Goal: Contribute content: Add original content to the website for others to see

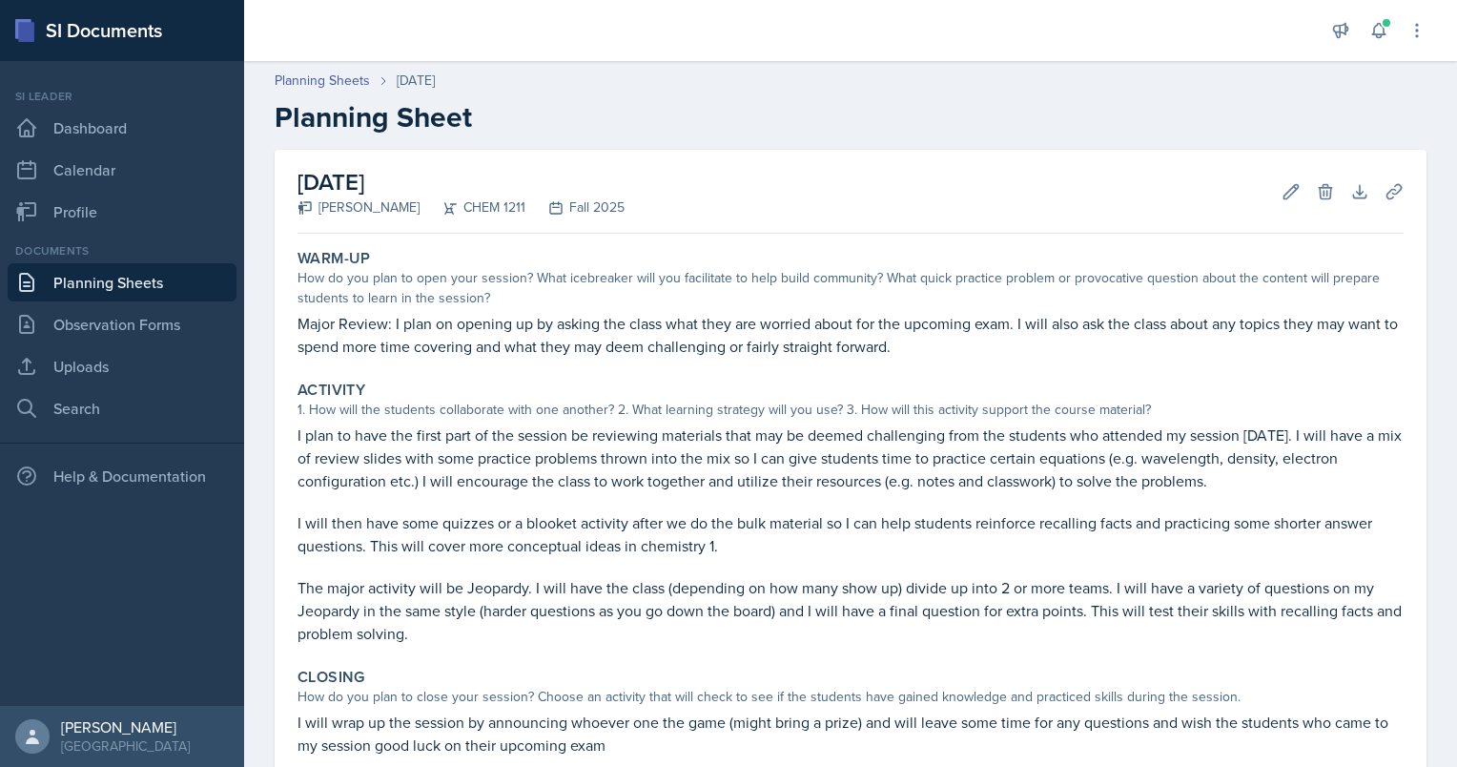
scroll to position [209, 0]
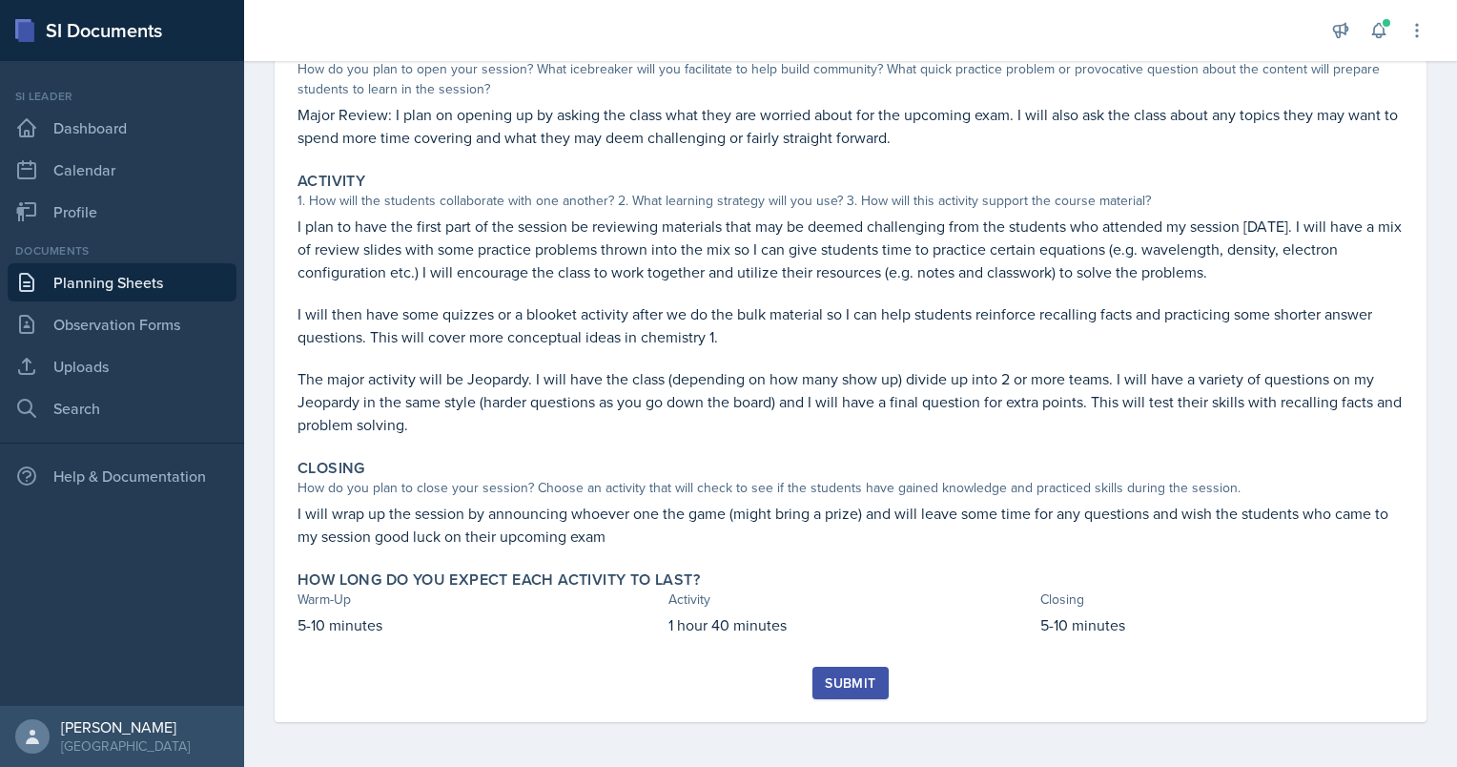
click at [843, 678] on div "Submit" at bounding box center [850, 682] width 51 height 15
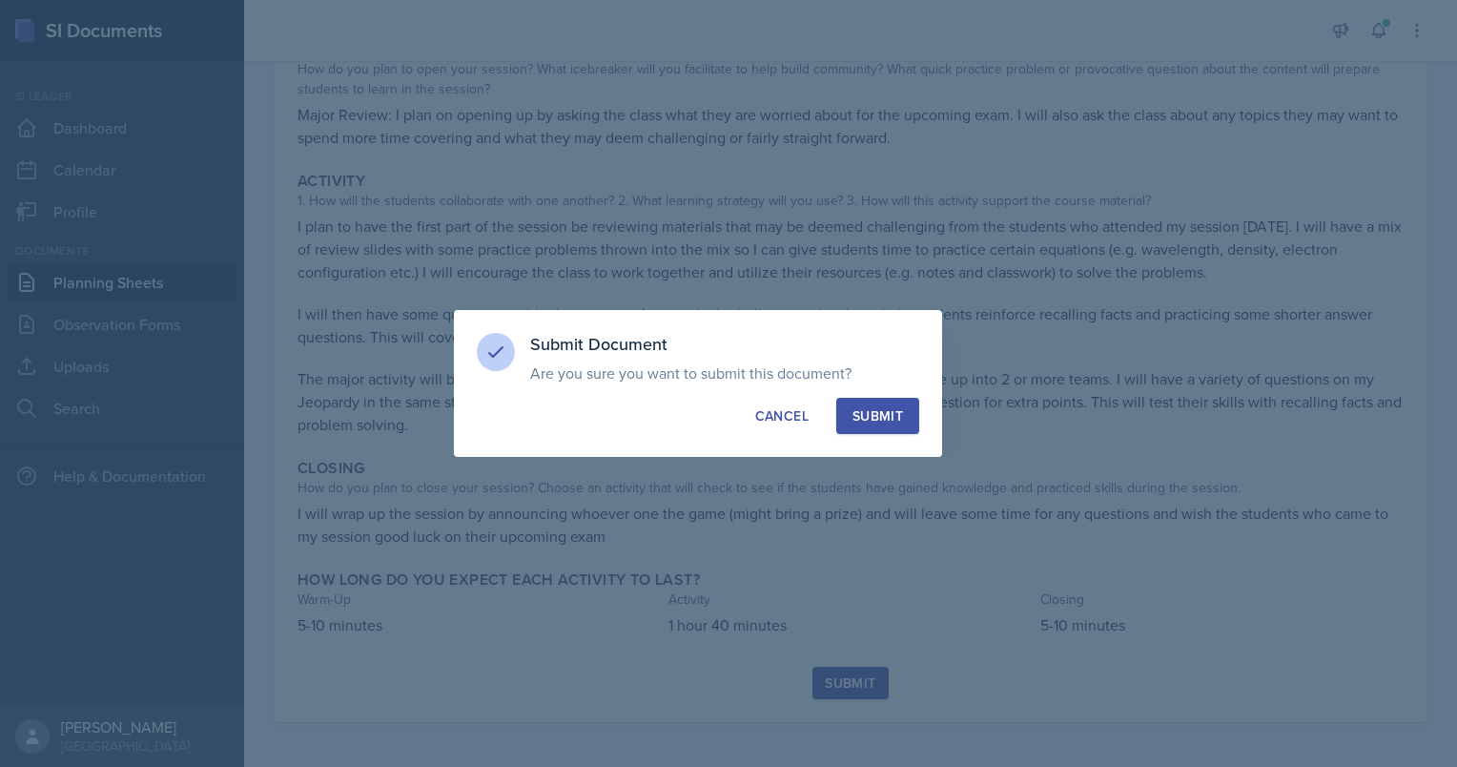
click at [889, 423] on div "Submit" at bounding box center [877, 415] width 51 height 19
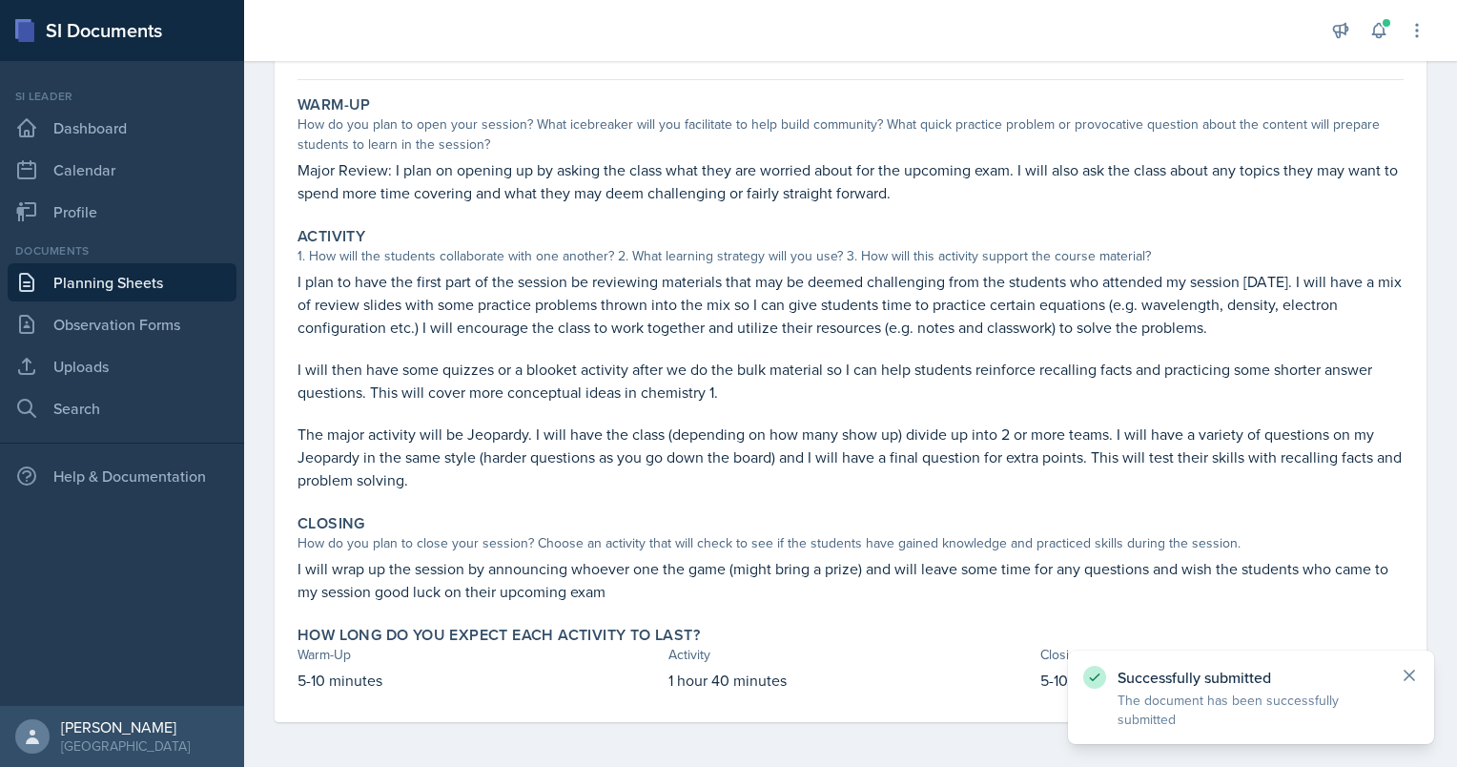
click at [1406, 677] on icon at bounding box center [1409, 675] width 19 height 19
click at [734, 33] on div at bounding box center [783, 30] width 1049 height 61
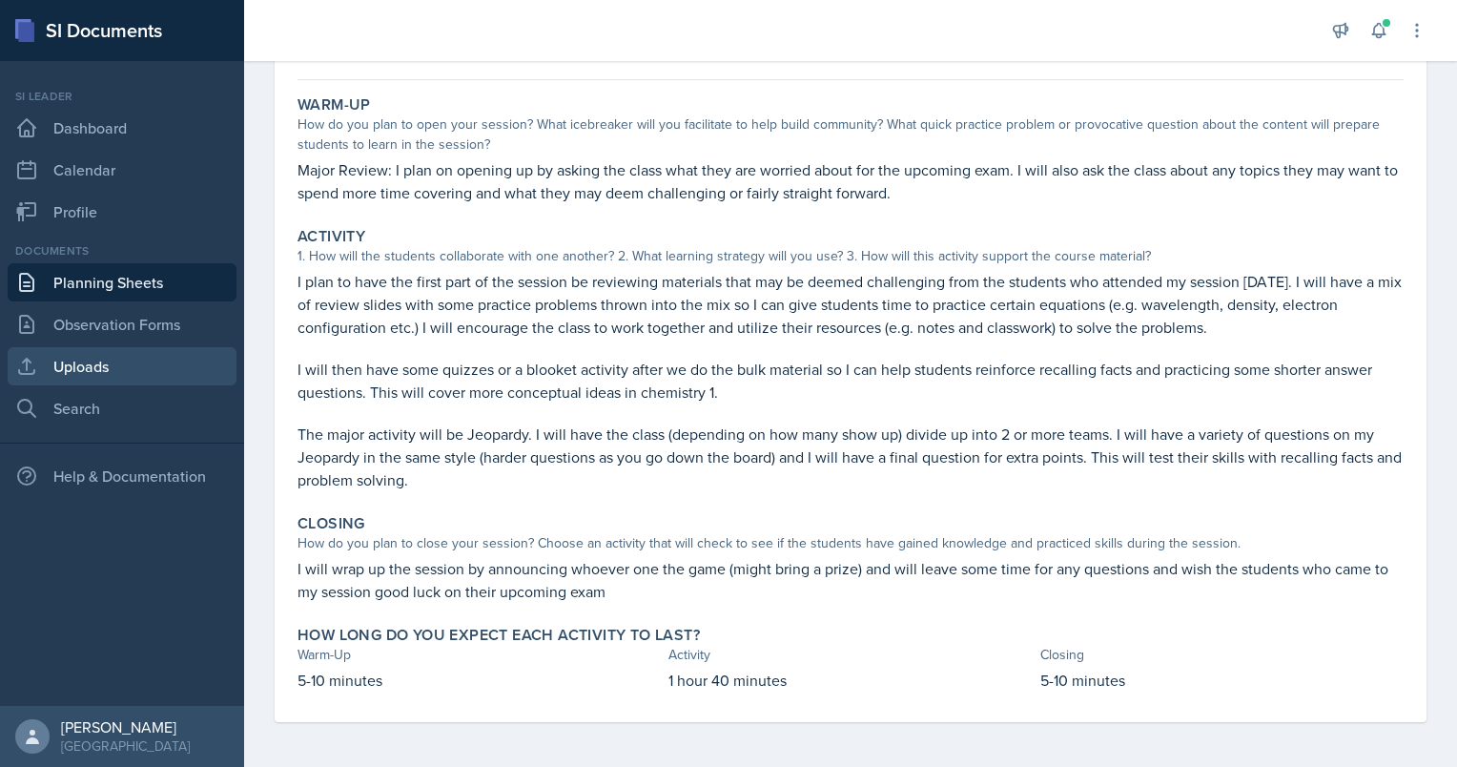
click at [96, 376] on link "Uploads" at bounding box center [122, 366] width 229 height 38
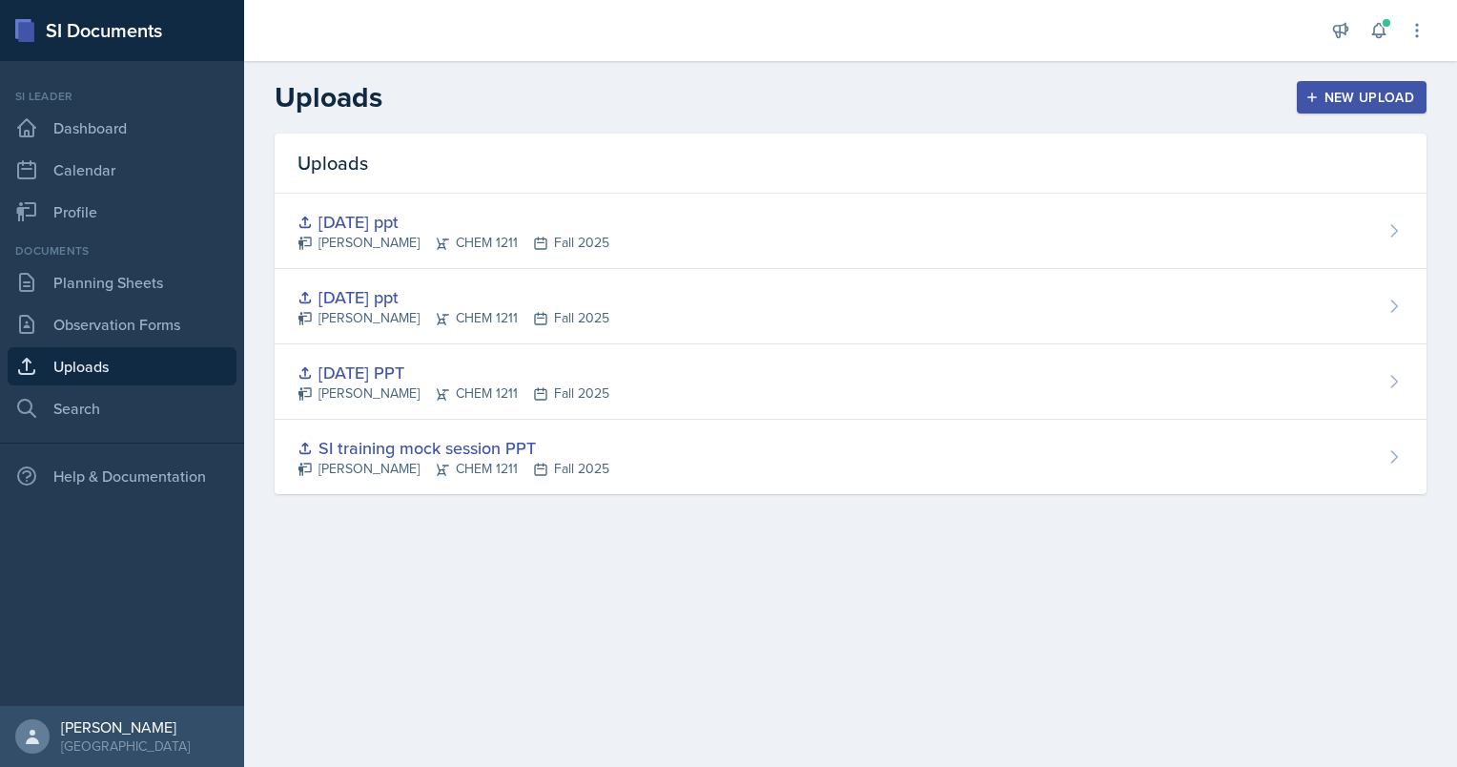
click at [1365, 94] on div "New Upload" at bounding box center [1362, 97] width 106 height 15
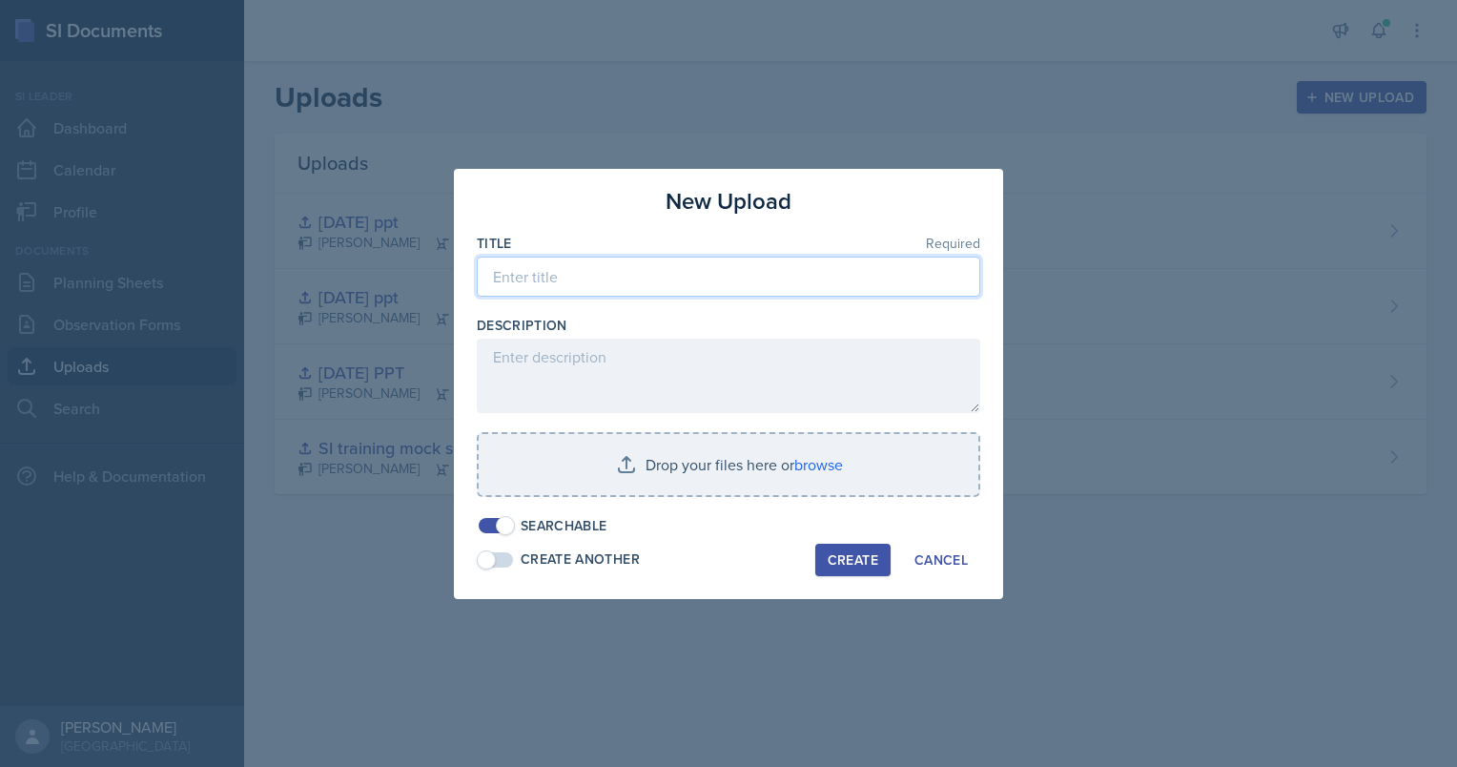
click at [565, 282] on input at bounding box center [728, 277] width 503 height 40
type input "[DATE] Major review ppt"
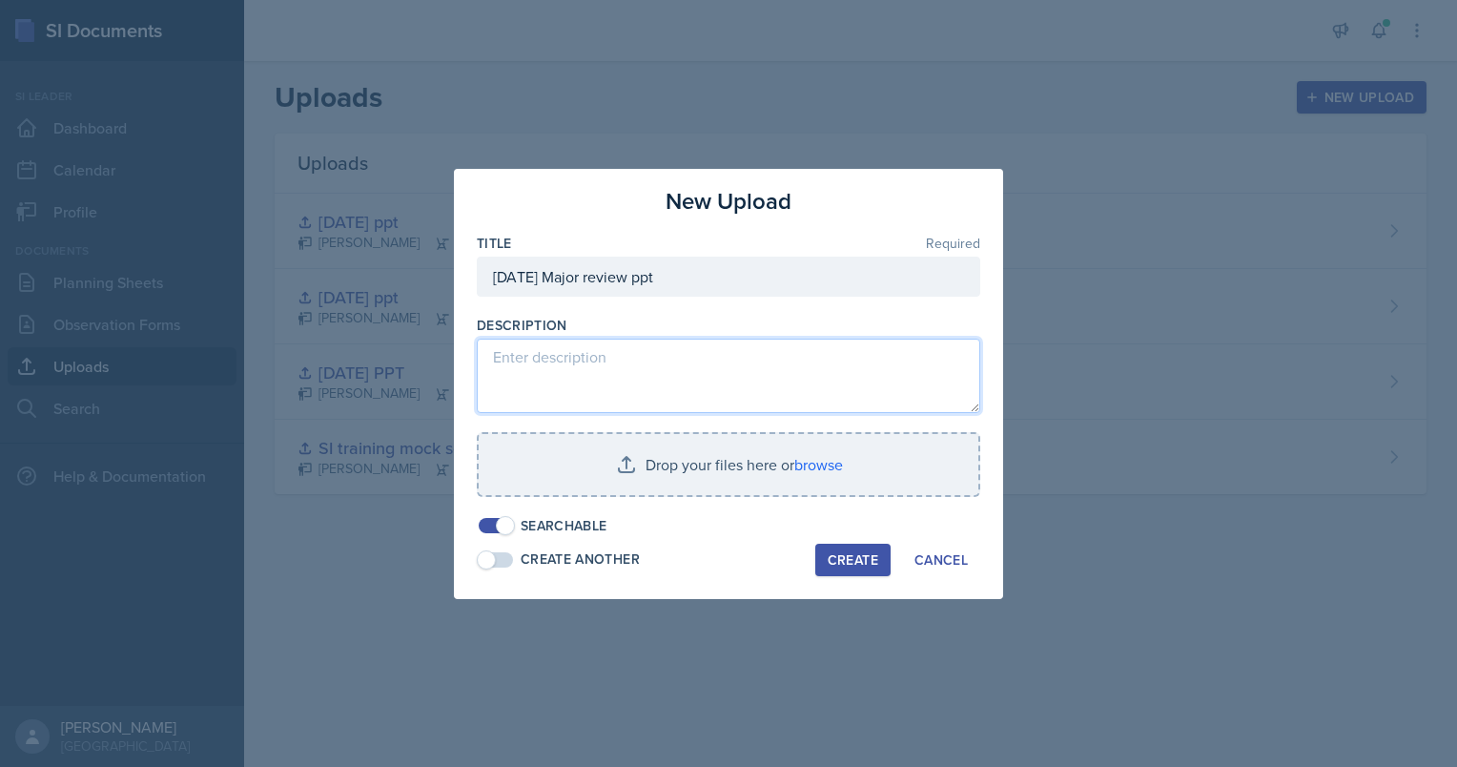
click at [554, 348] on textarea at bounding box center [728, 376] width 503 height 74
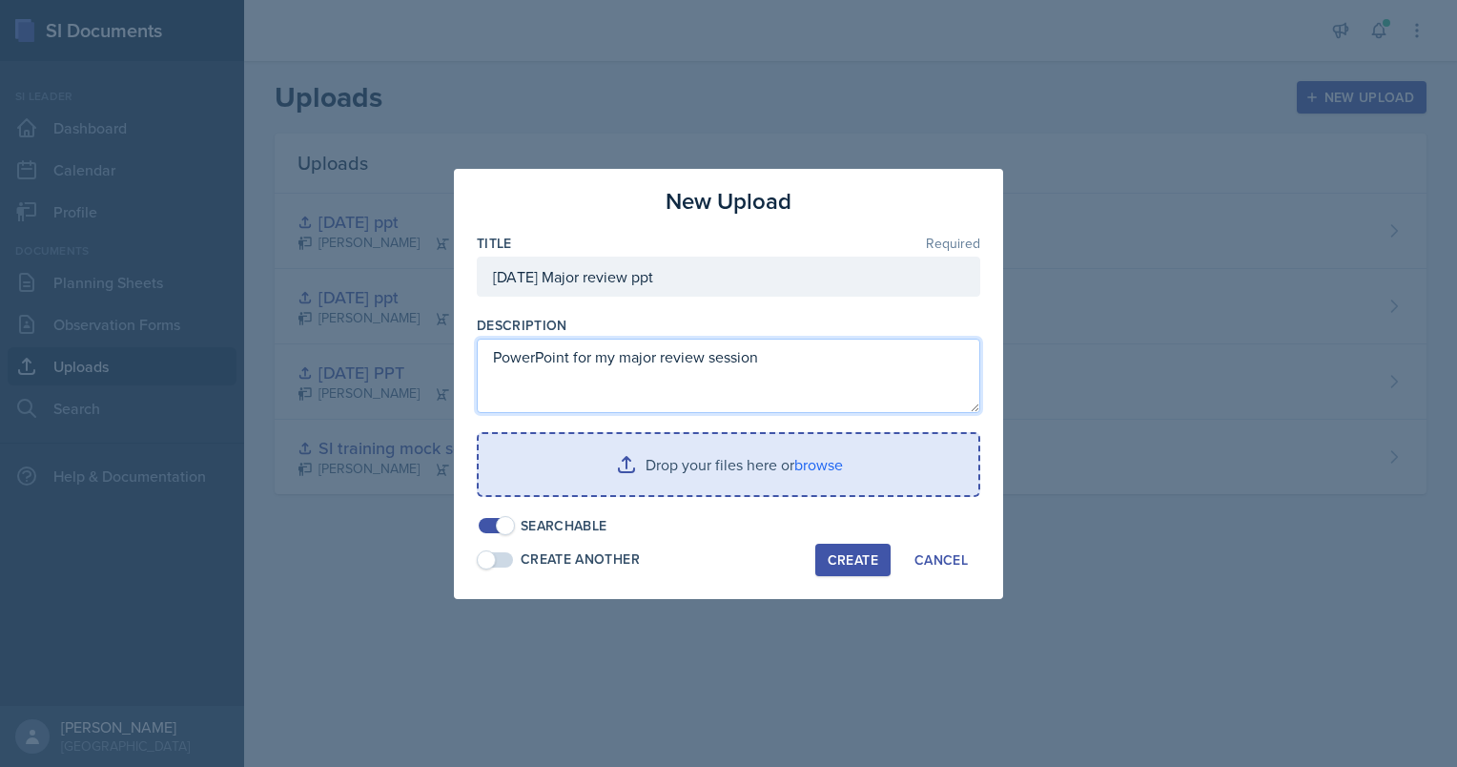
type textarea "PowerPoint for my major review session"
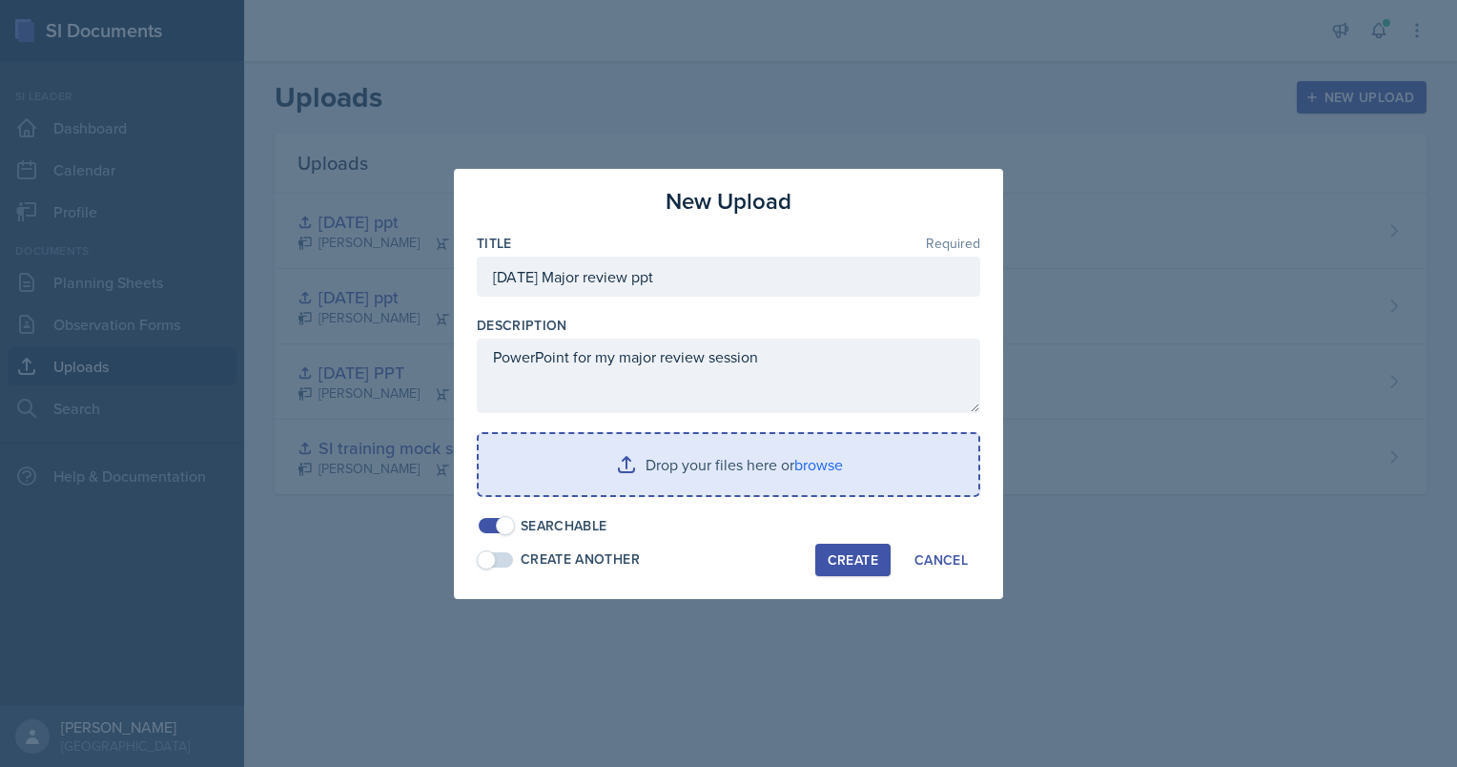
click at [805, 471] on input "file" at bounding box center [729, 464] width 500 height 61
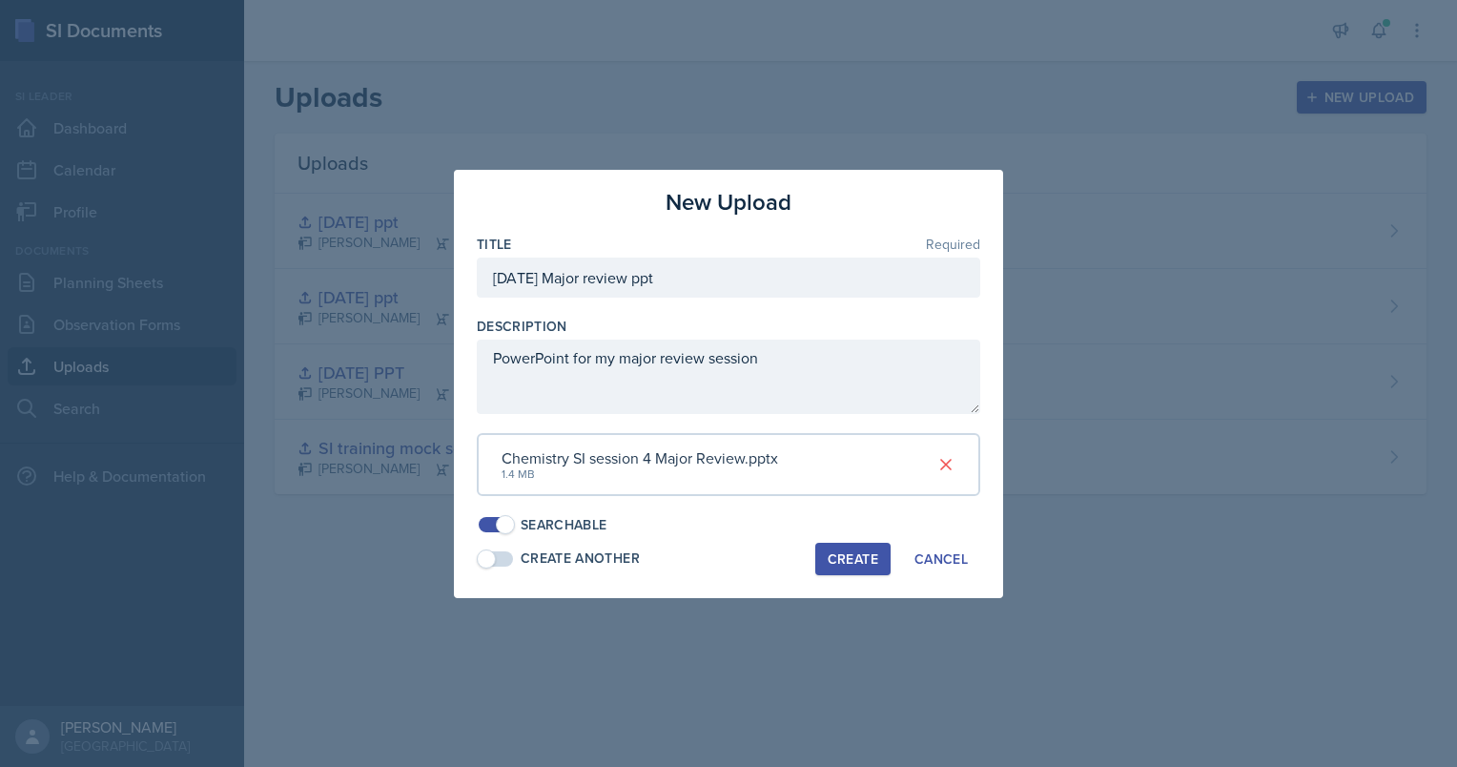
click at [833, 551] on div "Create" at bounding box center [853, 558] width 51 height 15
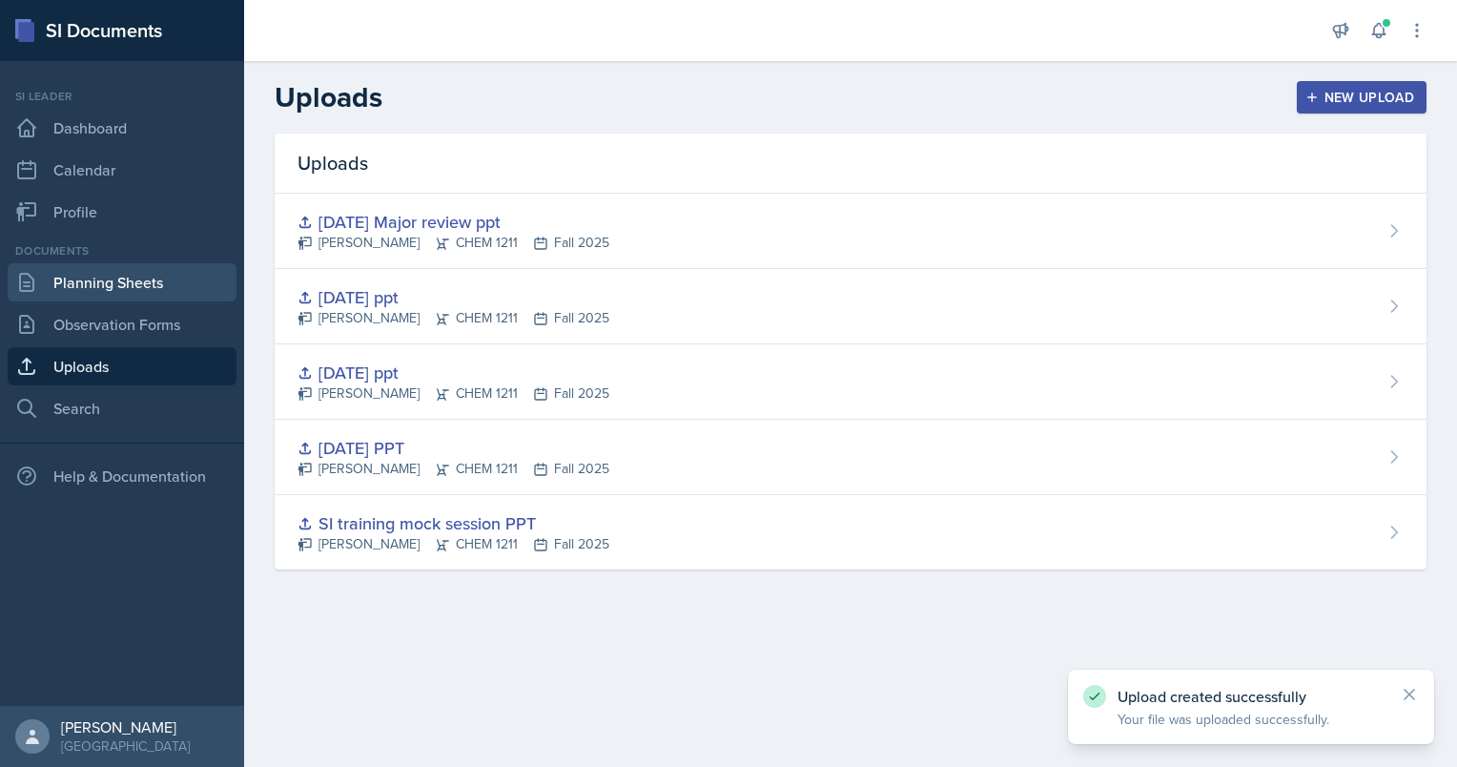
click at [167, 290] on link "Planning Sheets" at bounding box center [122, 282] width 229 height 38
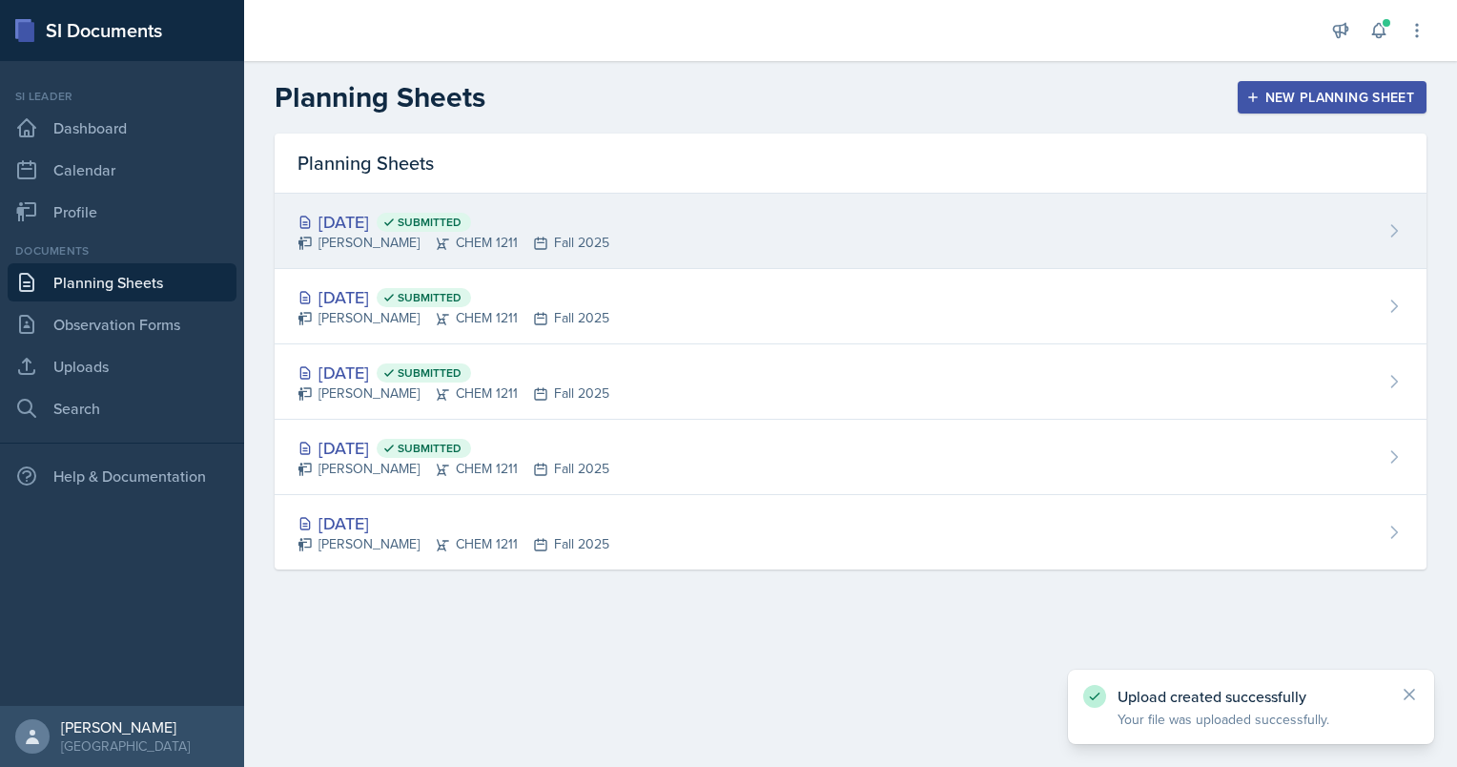
click at [415, 246] on div "[PERSON_NAME] CHEM 1211 Fall 2025" at bounding box center [454, 243] width 312 height 20
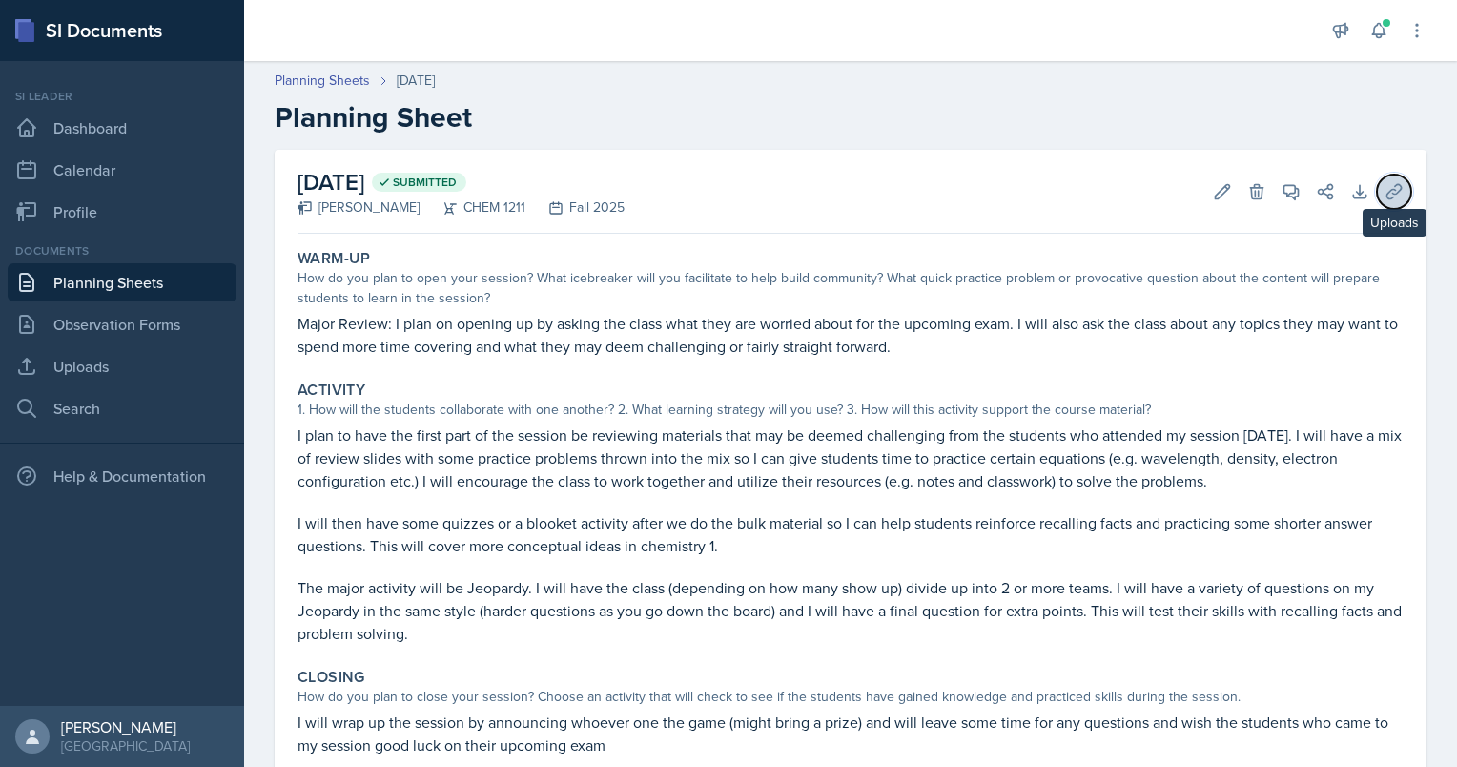
click at [1385, 191] on icon at bounding box center [1394, 191] width 19 height 19
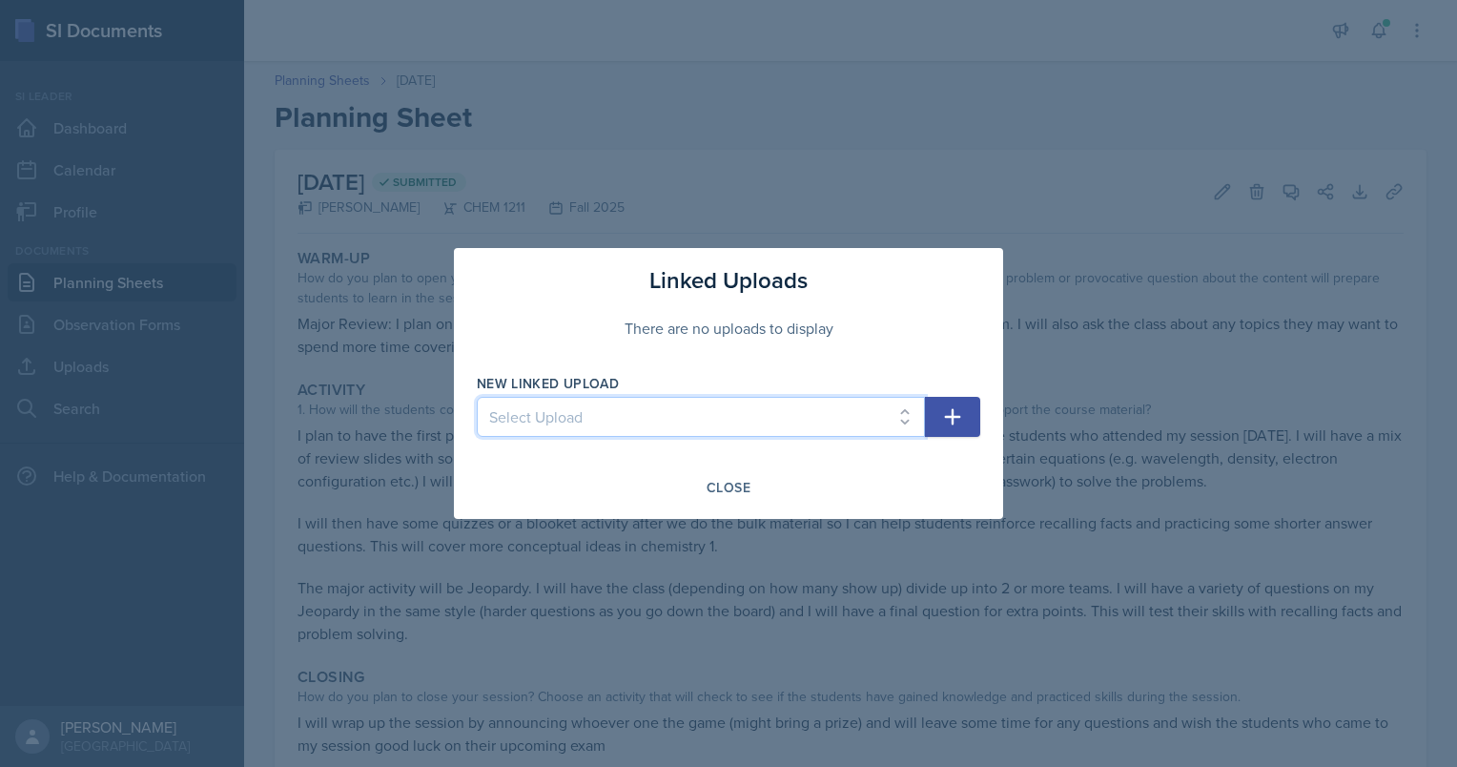
click at [782, 408] on select "Select Upload SI training mock session PPT [DATE] PPT [DATE] ppt [DATE] ppt [DA…" at bounding box center [701, 417] width 448 height 40
select select "75f480e1-daa7-4c44-b336-13103f5b1c86"
click at [477, 397] on select "Select Upload SI training mock session PPT [DATE] PPT [DATE] ppt [DATE] ppt [DA…" at bounding box center [701, 417] width 448 height 40
click at [943, 415] on icon "button" at bounding box center [952, 416] width 23 height 23
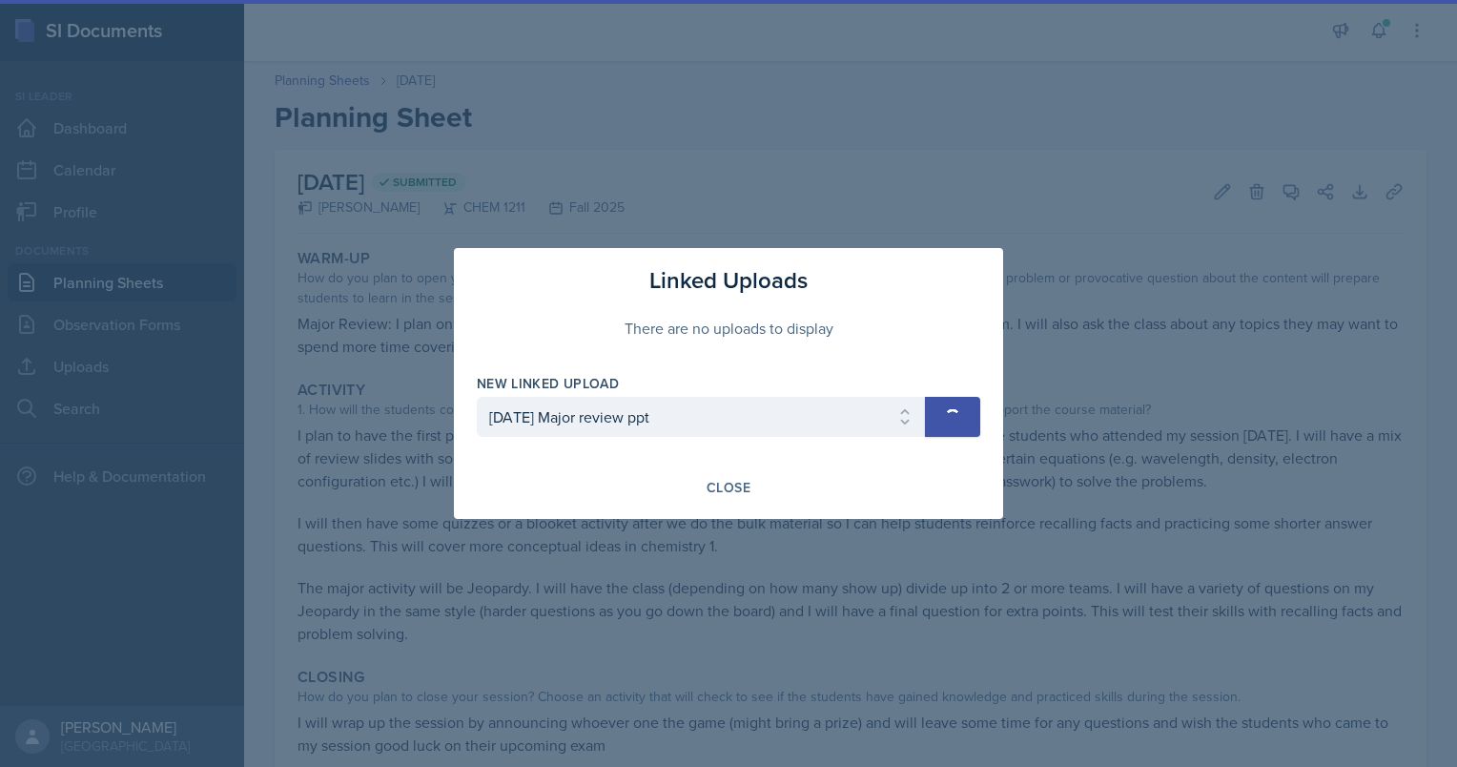
select select
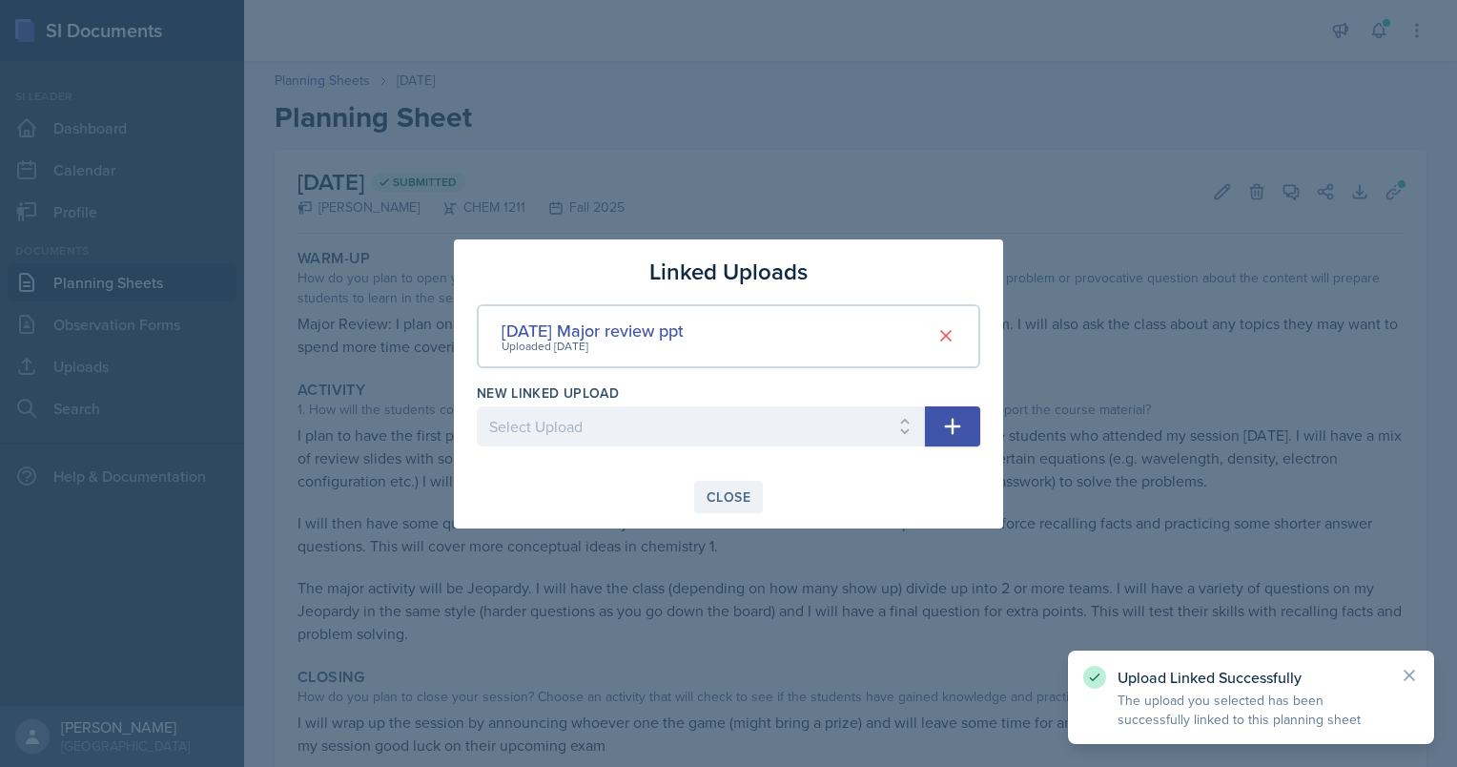
click at [738, 491] on div "Close" at bounding box center [729, 496] width 44 height 15
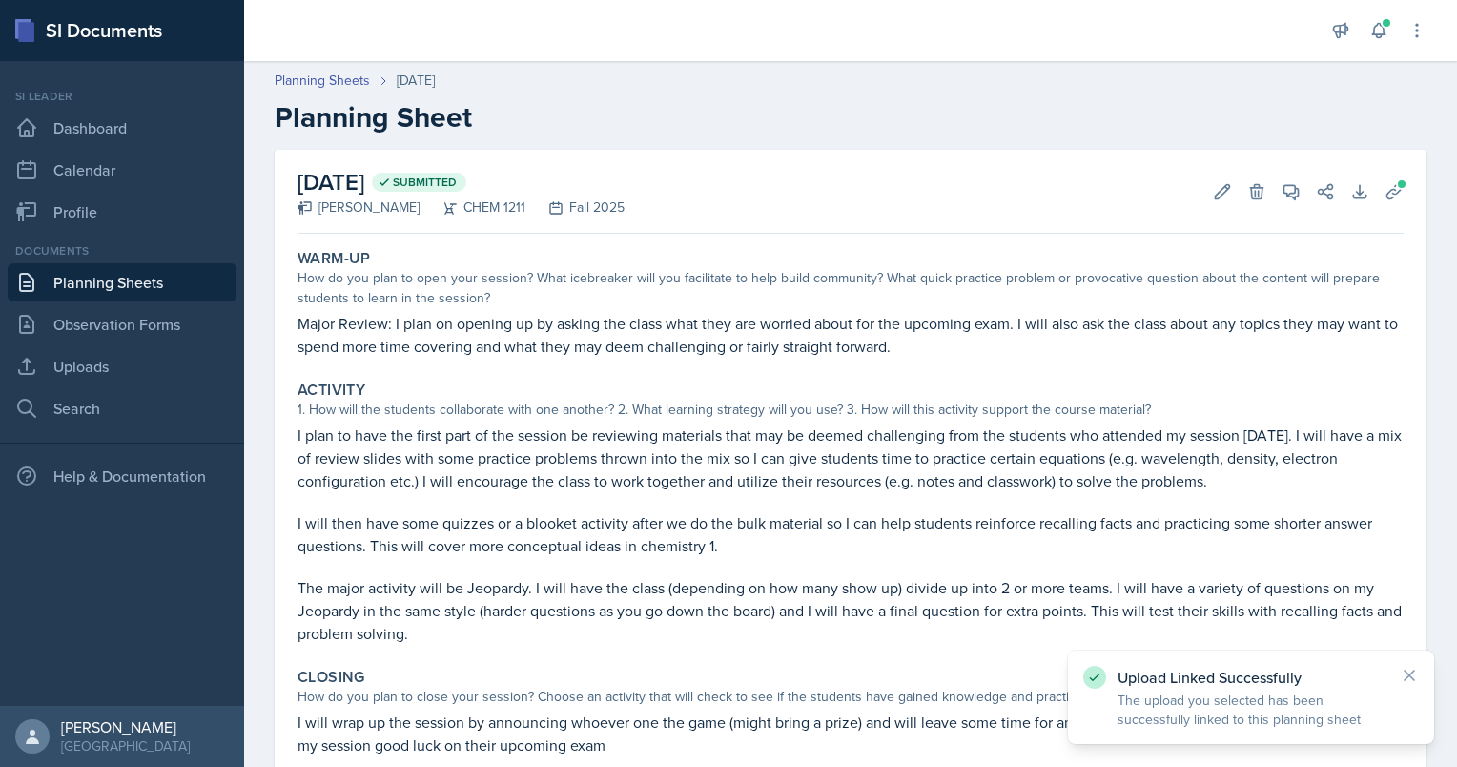
scroll to position [154, 0]
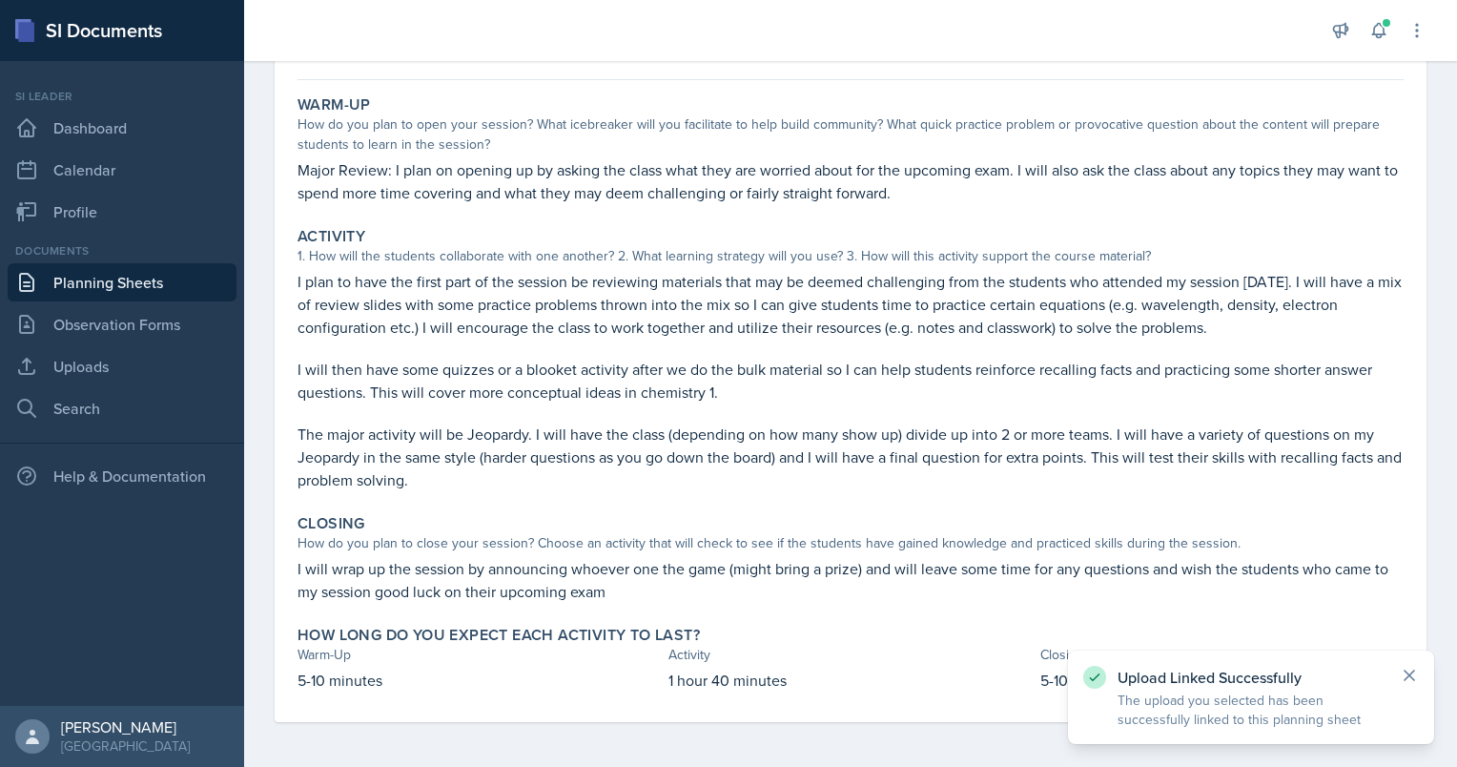
click at [1414, 681] on icon at bounding box center [1409, 675] width 19 height 19
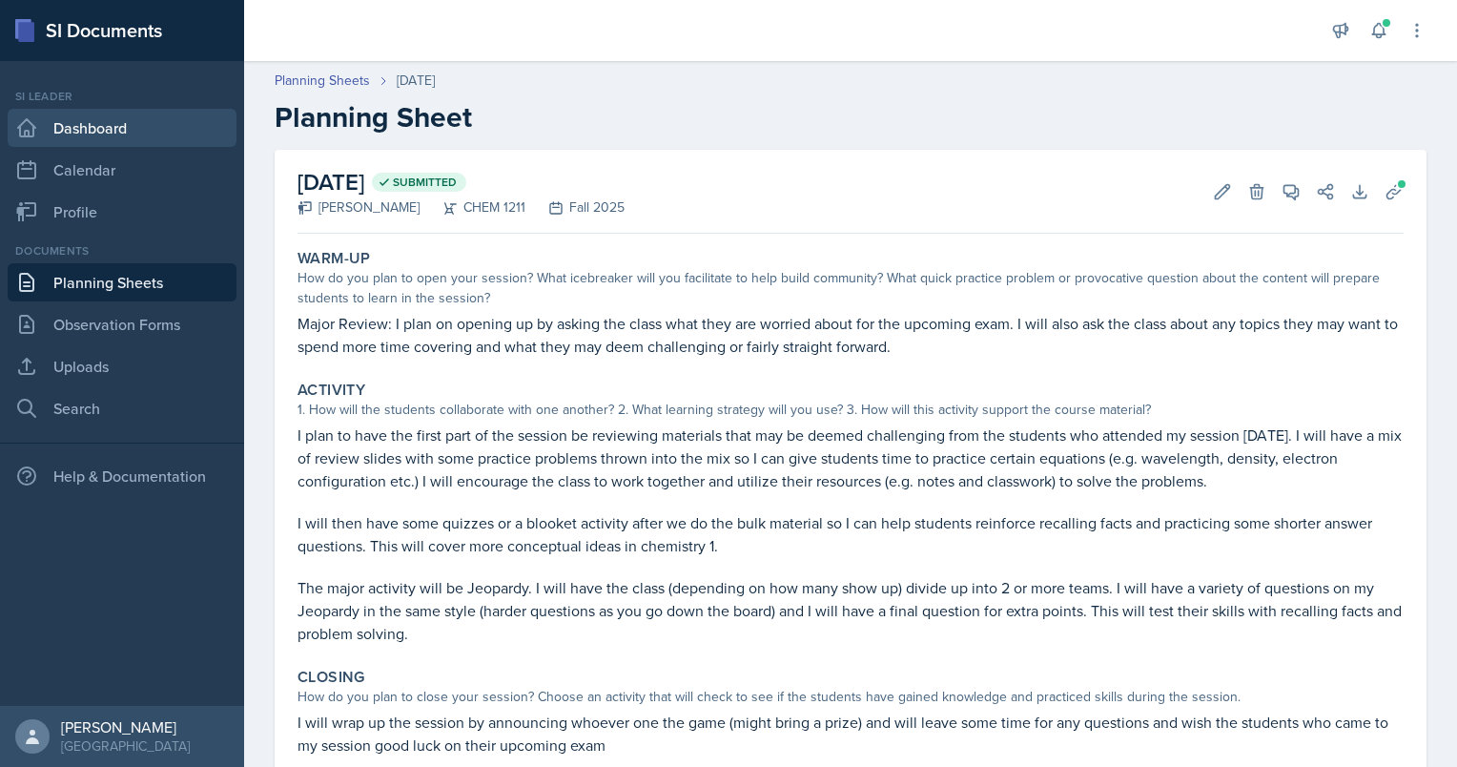
click at [92, 132] on link "Dashboard" at bounding box center [122, 128] width 229 height 38
